Goal: Information Seeking & Learning: Learn about a topic

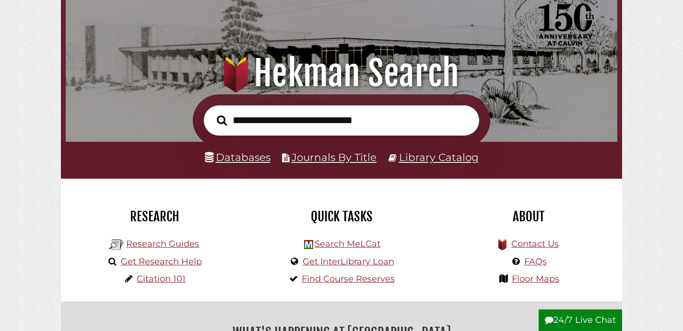
scroll to position [68, 0]
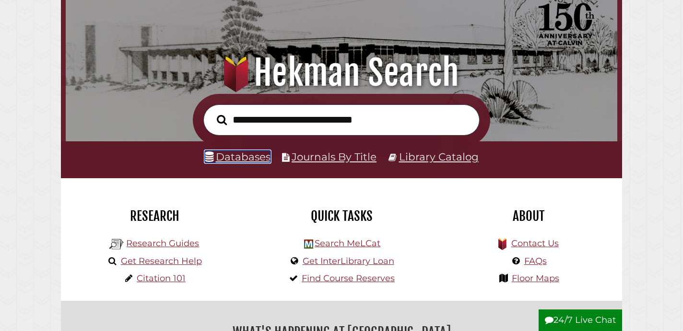
click at [250, 163] on link "Databases" at bounding box center [238, 157] width 66 height 12
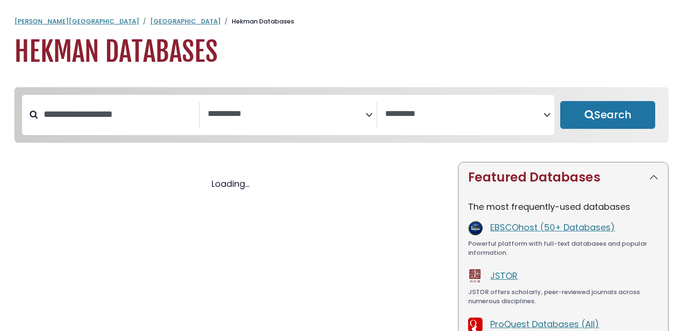
select select "Database Subject Filter"
select select "Database Vendors Filter"
select select "Database Subject Filter"
select select "Database Vendors Filter"
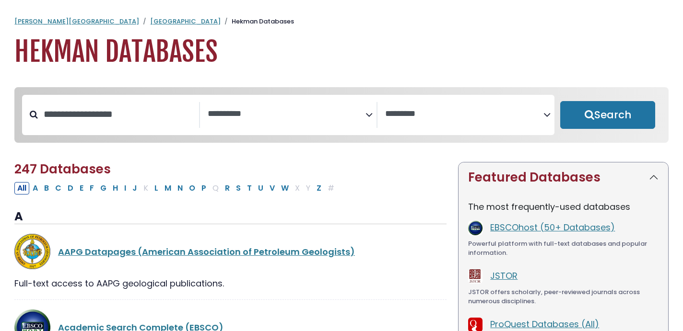
click at [309, 112] on textarea "Search" at bounding box center [287, 114] width 158 height 10
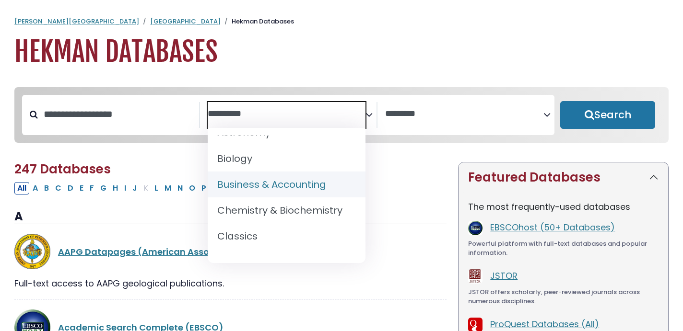
scroll to position [109, 0]
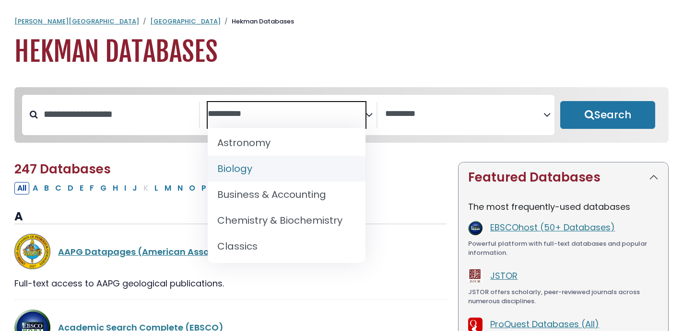
select select "*****"
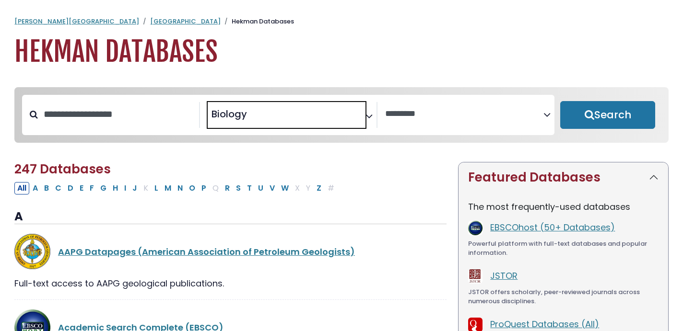
scroll to position [60, 0]
click at [575, 115] on button "Search" at bounding box center [607, 115] width 95 height 28
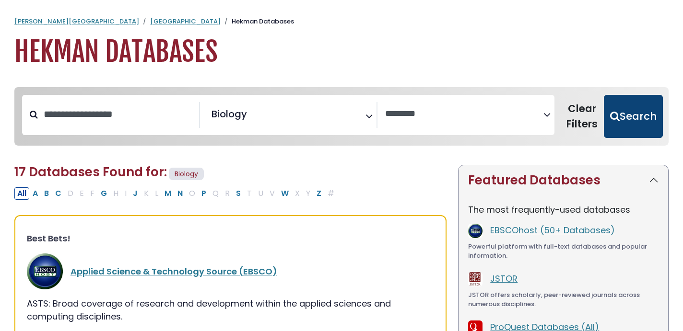
click at [643, 118] on button "Search" at bounding box center [633, 116] width 59 height 43
click at [633, 108] on button "Search" at bounding box center [633, 116] width 59 height 43
select select "Database Vendors Filter"
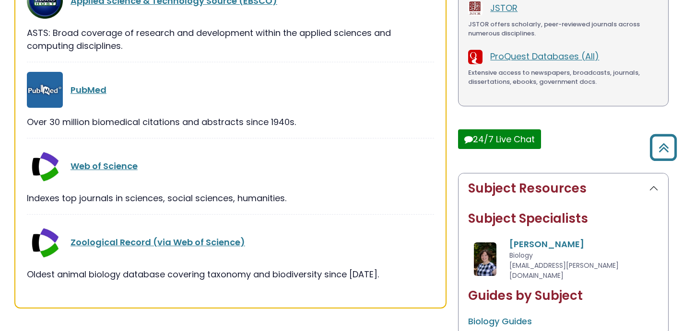
scroll to position [273, 0]
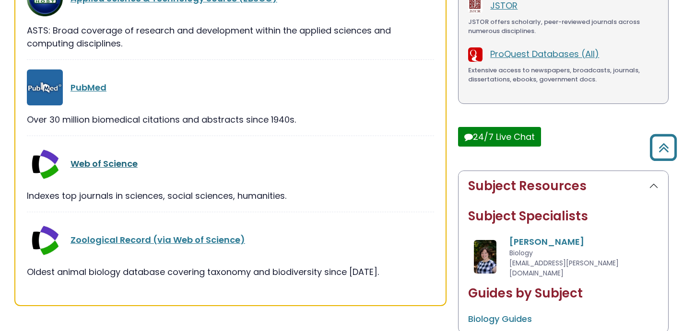
click at [108, 161] on link "Web of Science" at bounding box center [104, 164] width 67 height 12
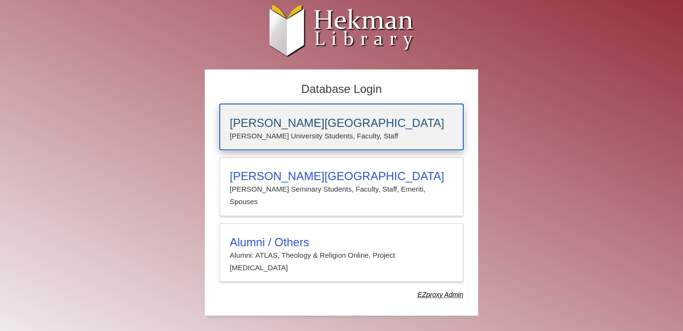
click at [318, 131] on p "Calvin University Students, Faculty, Staff" at bounding box center [342, 136] width 224 height 12
click at [261, 118] on h3 "[PERSON_NAME][GEOGRAPHIC_DATA]" at bounding box center [342, 123] width 224 height 13
